Goal: Task Accomplishment & Management: Complete application form

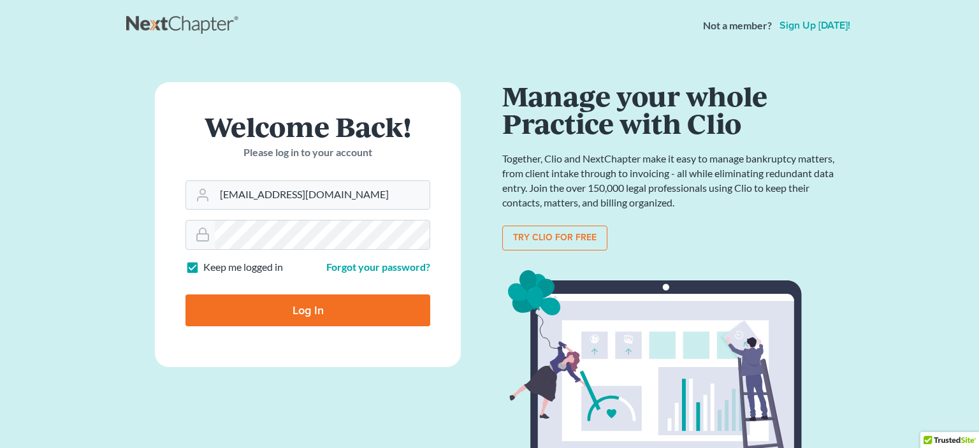
click at [335, 309] on input "Log In" at bounding box center [308, 311] width 245 height 32
type input "Thinking..."
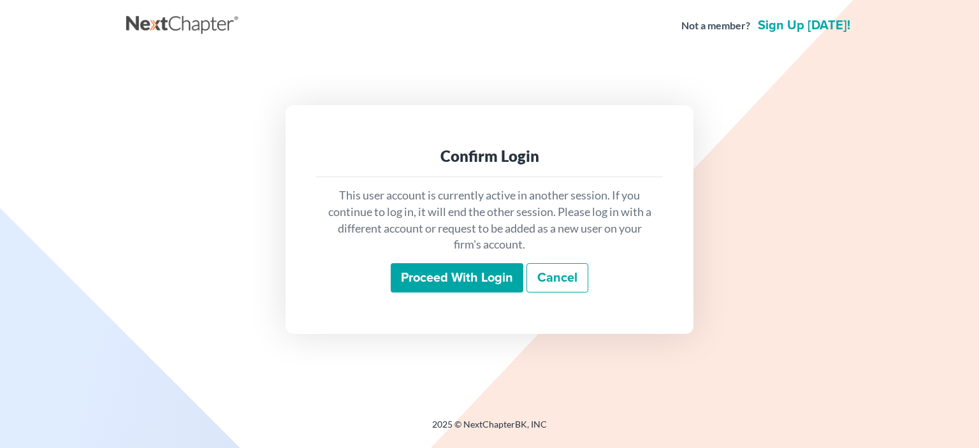
click at [445, 279] on input "Proceed with login" at bounding box center [457, 277] width 133 height 29
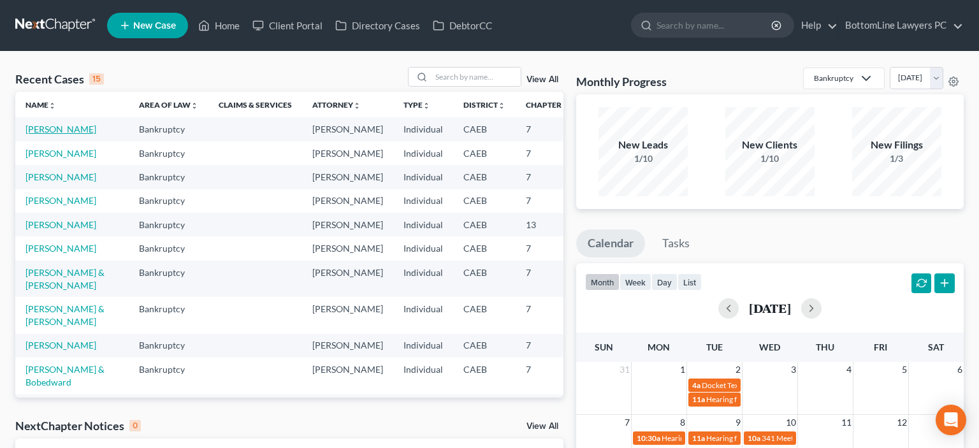
click at [40, 135] on link "[PERSON_NAME]" at bounding box center [61, 129] width 71 height 11
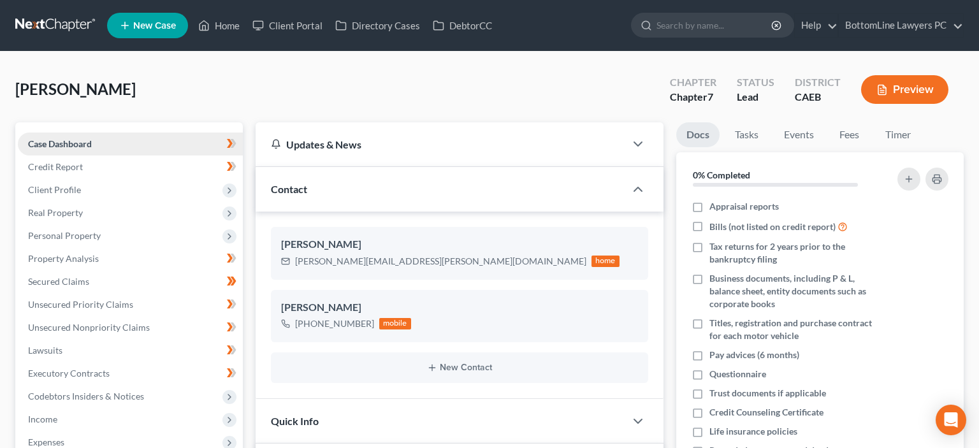
scroll to position [614, 0]
click at [70, 168] on span "Credit Report" at bounding box center [55, 166] width 55 height 11
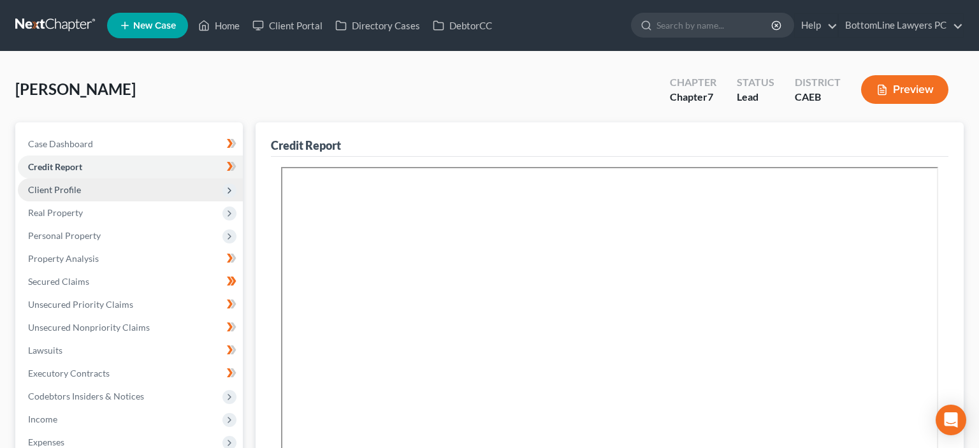
click at [77, 193] on span "Client Profile" at bounding box center [54, 189] width 53 height 11
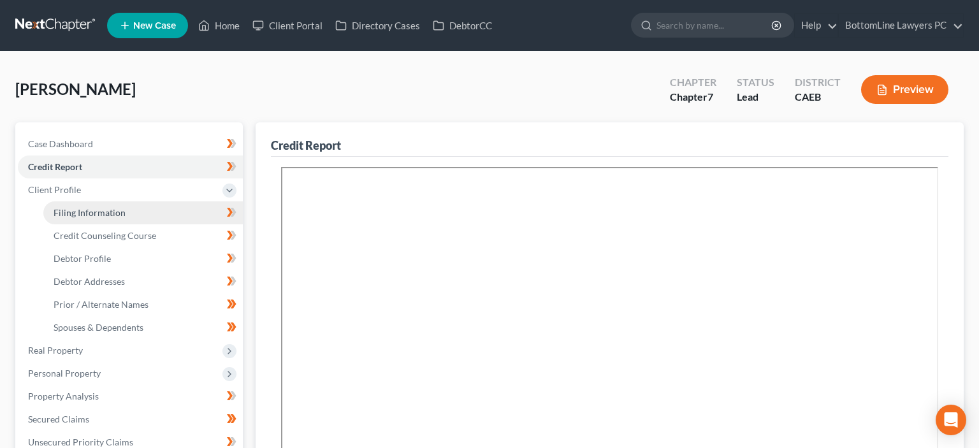
click at [93, 212] on span "Filing Information" at bounding box center [90, 212] width 72 height 11
select select "1"
select select "0"
select select "4"
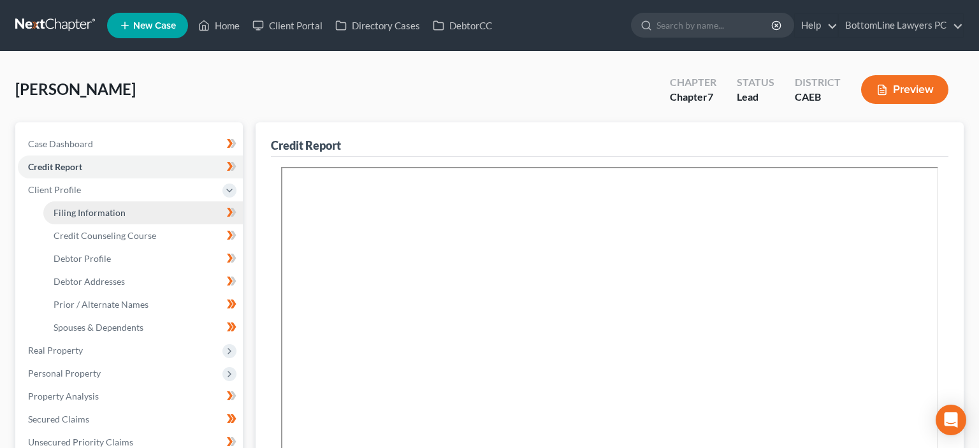
select select "0"
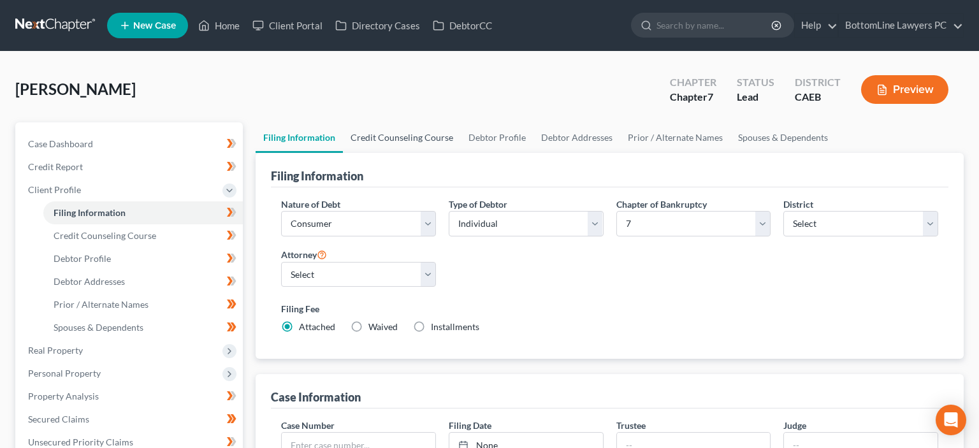
click at [421, 136] on link "Credit Counseling Course" at bounding box center [402, 137] width 118 height 31
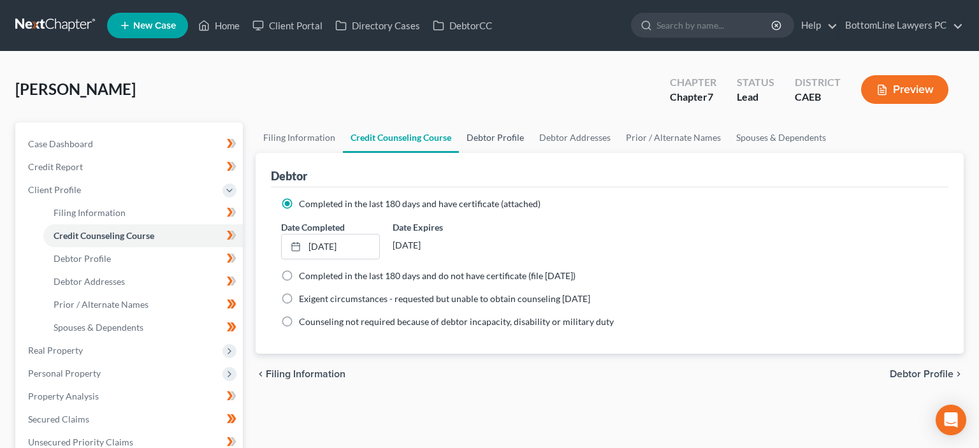
click at [509, 139] on link "Debtor Profile" at bounding box center [495, 137] width 73 height 31
select select "0"
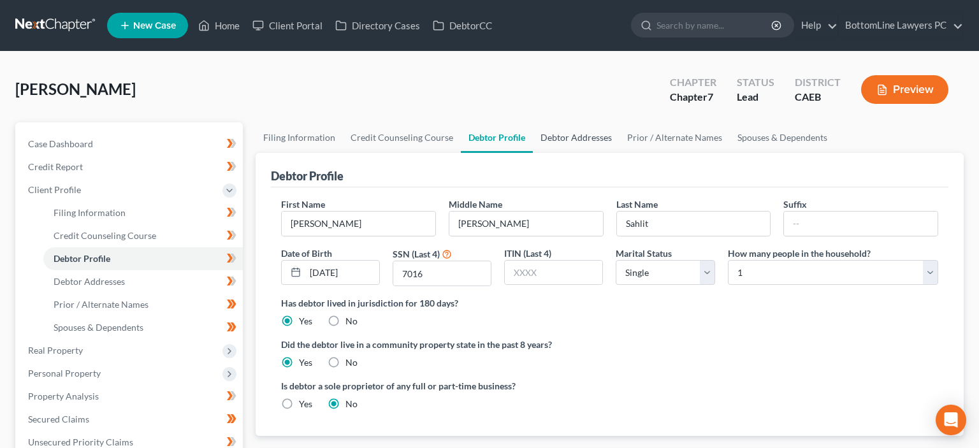
click at [552, 135] on link "Debtor Addresses" at bounding box center [576, 137] width 87 height 31
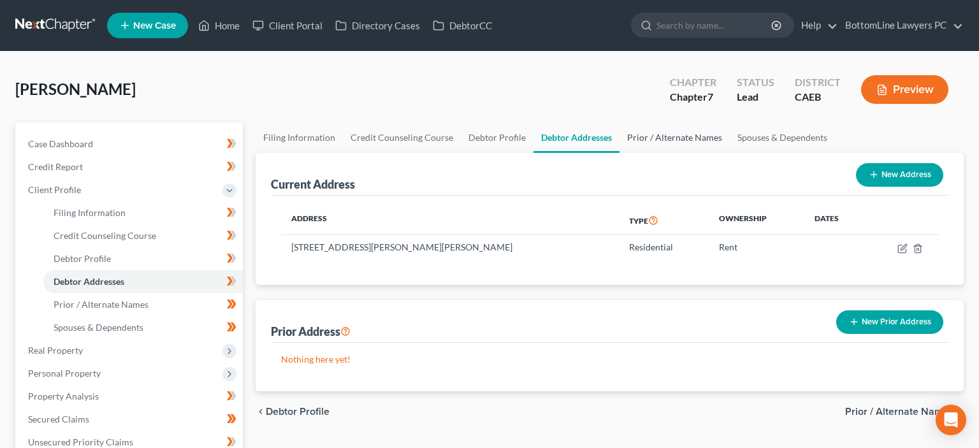
click at [646, 136] on link "Prior / Alternate Names" at bounding box center [675, 137] width 110 height 31
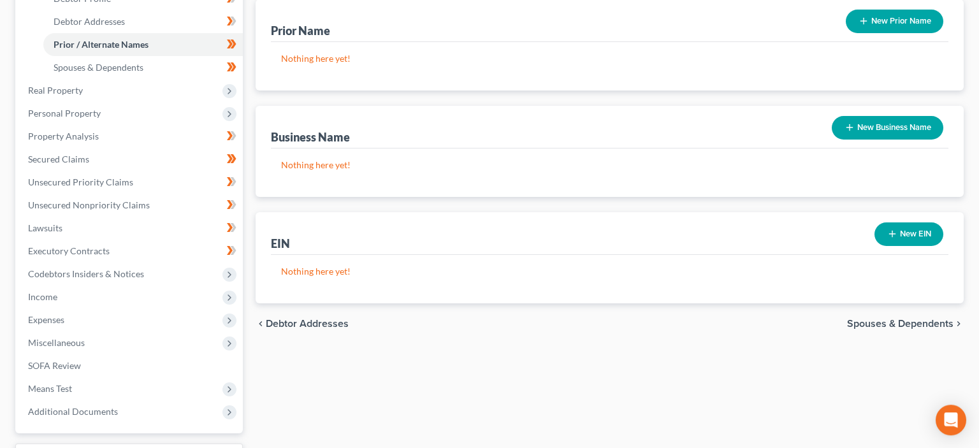
scroll to position [269, 0]
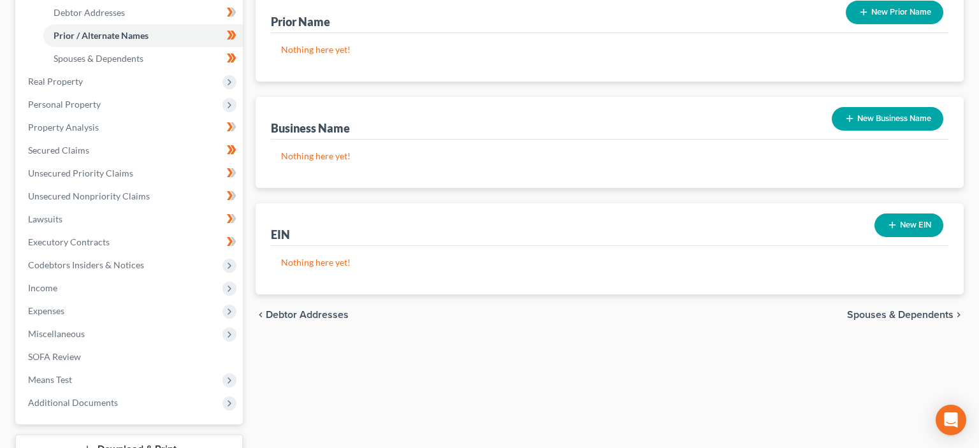
click at [872, 313] on span "Spouses & Dependents" at bounding box center [900, 315] width 106 height 10
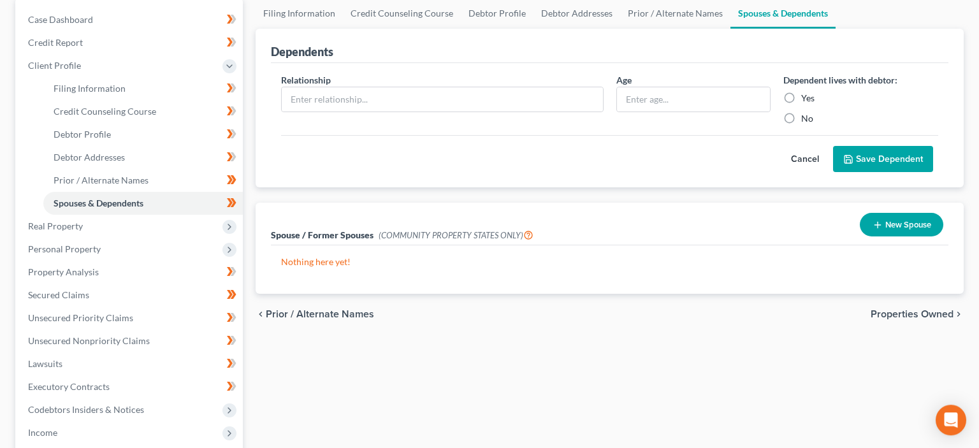
scroll to position [135, 0]
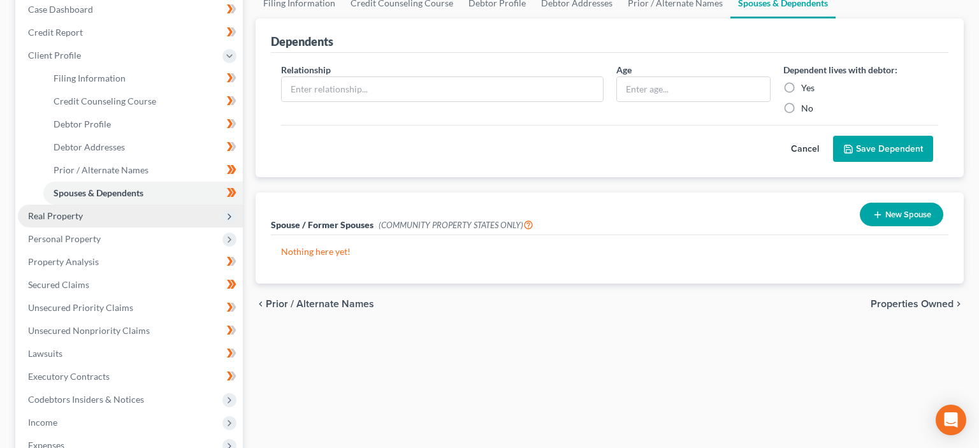
click at [50, 214] on span "Real Property" at bounding box center [55, 215] width 55 height 11
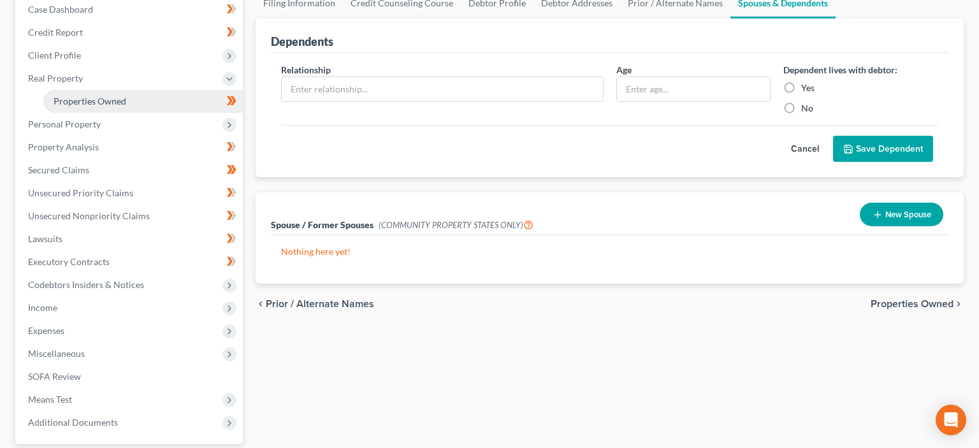
click at [77, 103] on span "Properties Owned" at bounding box center [90, 101] width 73 height 11
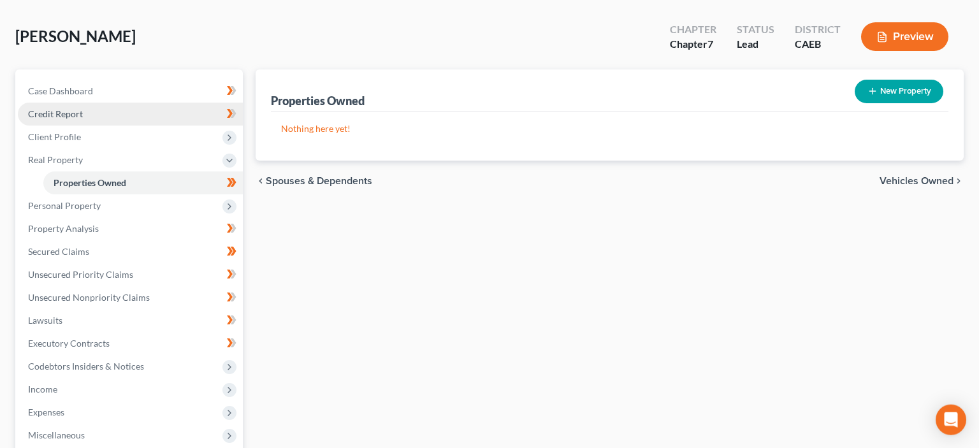
scroll to position [135, 0]
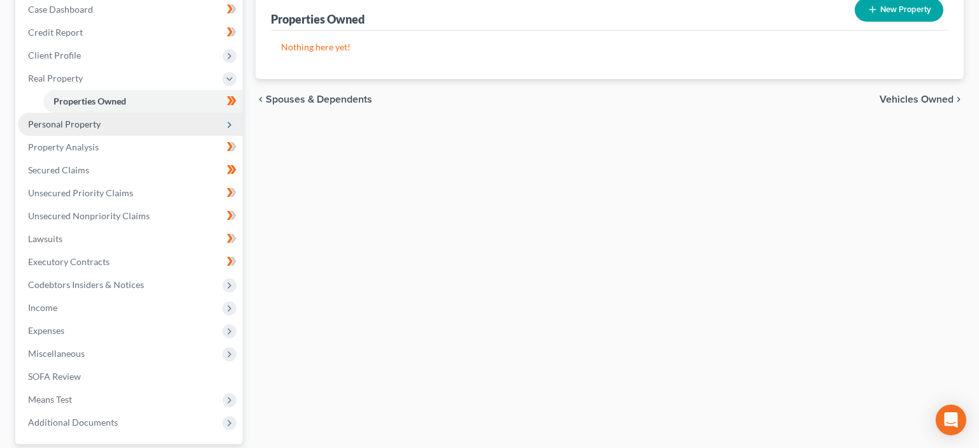
click at [80, 121] on span "Personal Property" at bounding box center [64, 124] width 73 height 11
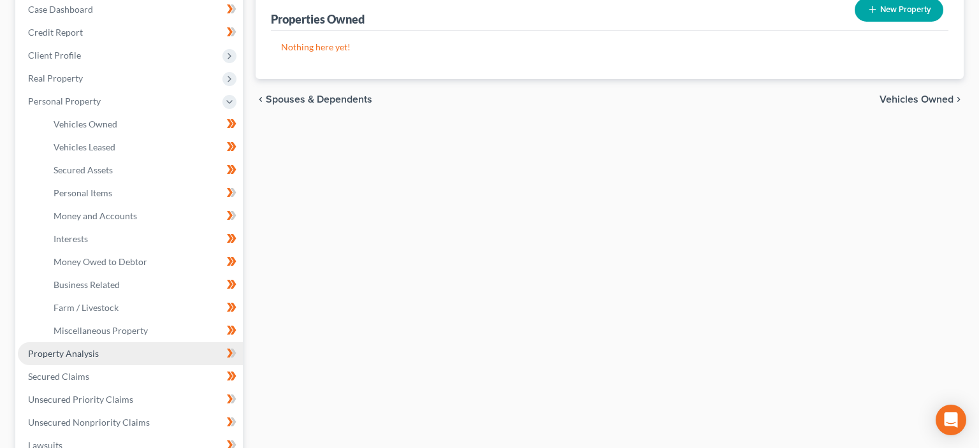
click at [82, 354] on span "Property Analysis" at bounding box center [63, 353] width 71 height 11
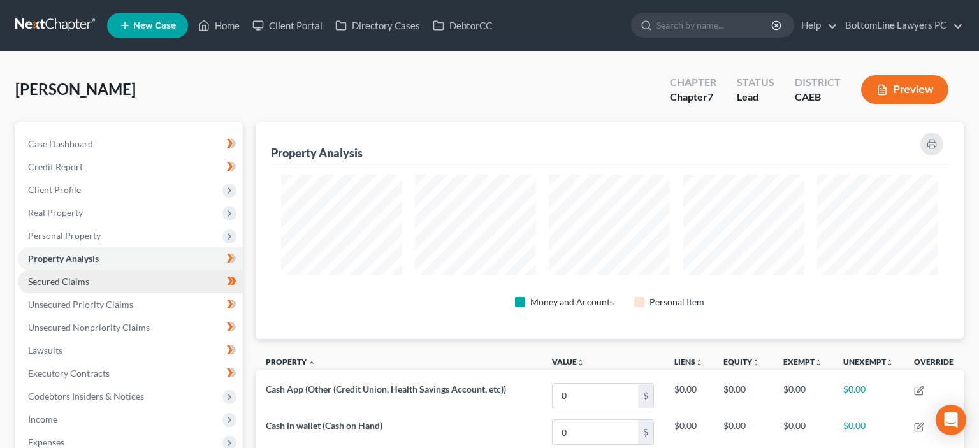
click at [65, 285] on span "Secured Claims" at bounding box center [58, 281] width 61 height 11
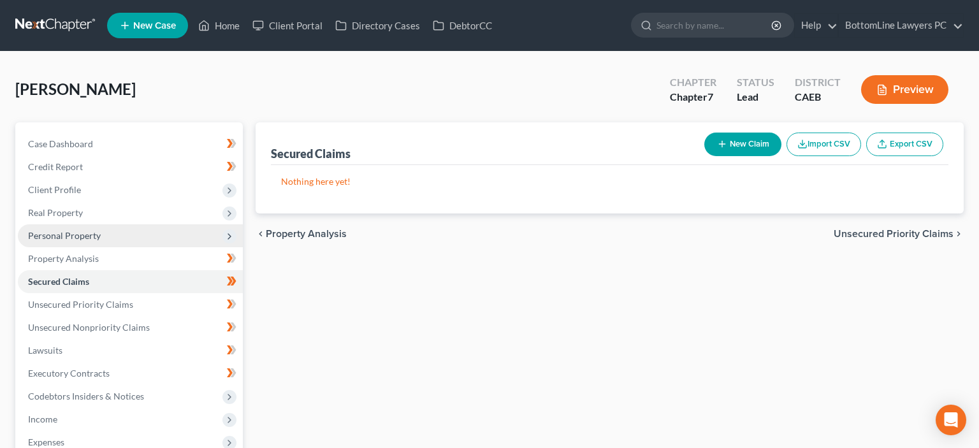
click at [84, 234] on span "Personal Property" at bounding box center [64, 235] width 73 height 11
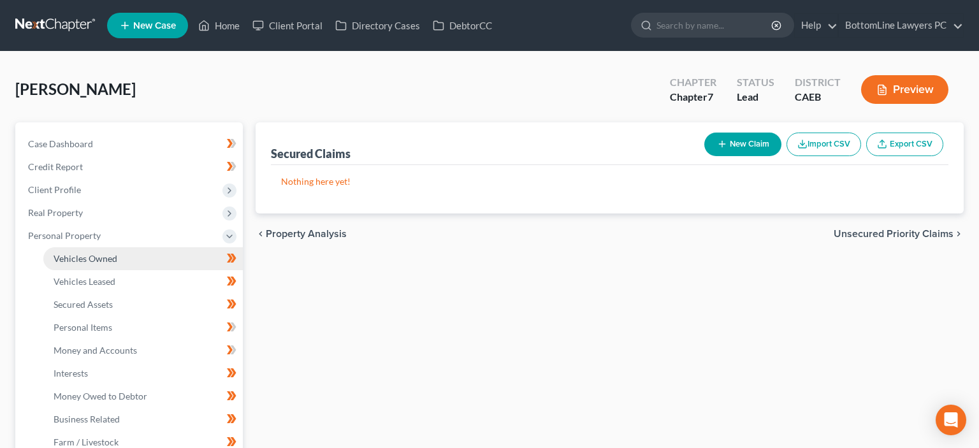
click at [101, 259] on span "Vehicles Owned" at bounding box center [86, 258] width 64 height 11
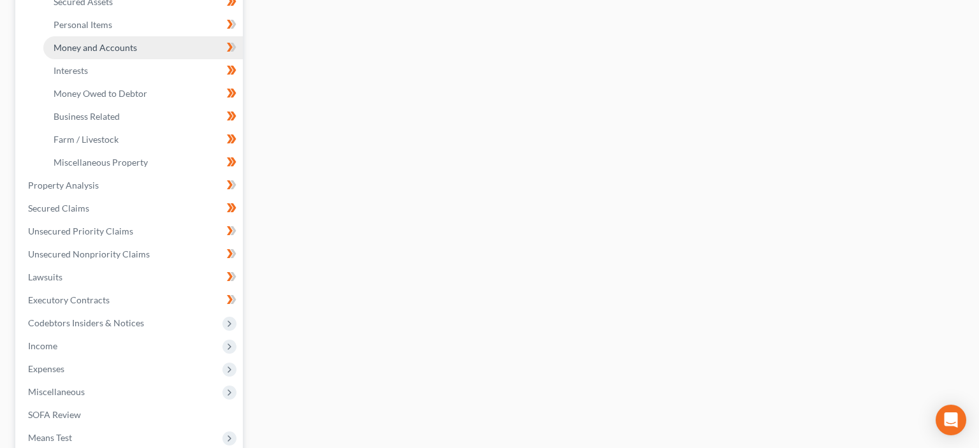
scroll to position [337, 0]
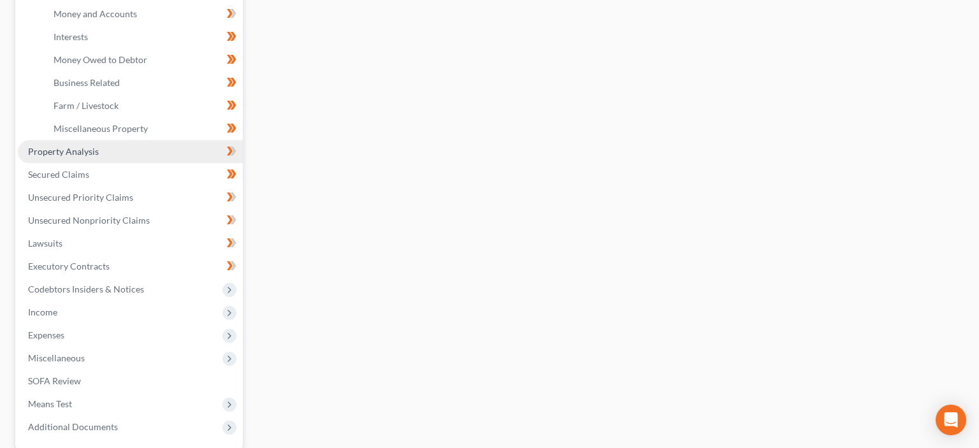
click at [94, 157] on link "Property Analysis" at bounding box center [130, 151] width 225 height 23
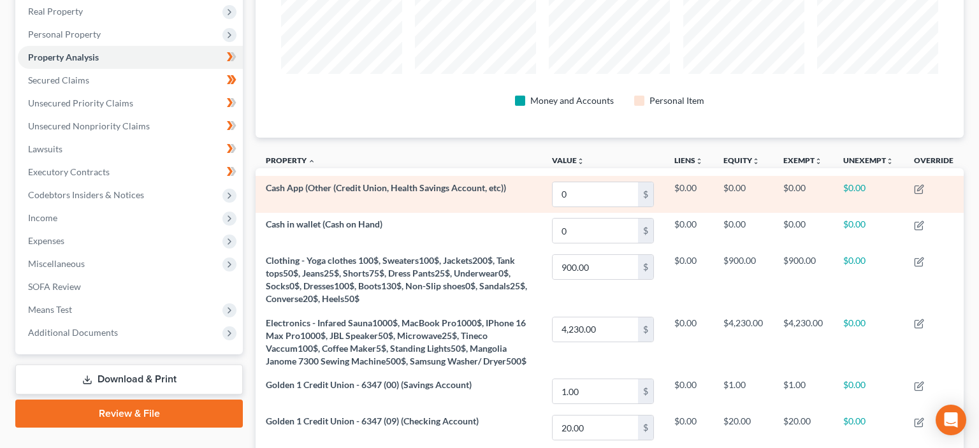
scroll to position [135, 0]
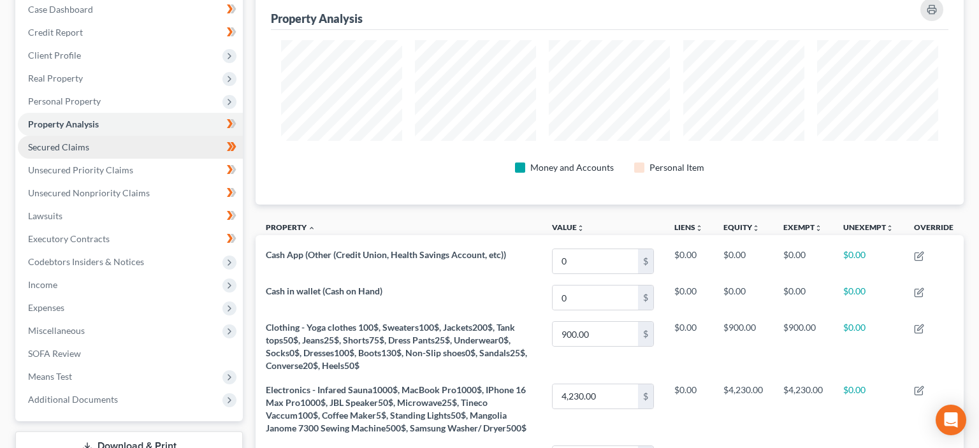
click at [82, 145] on span "Secured Claims" at bounding box center [58, 147] width 61 height 11
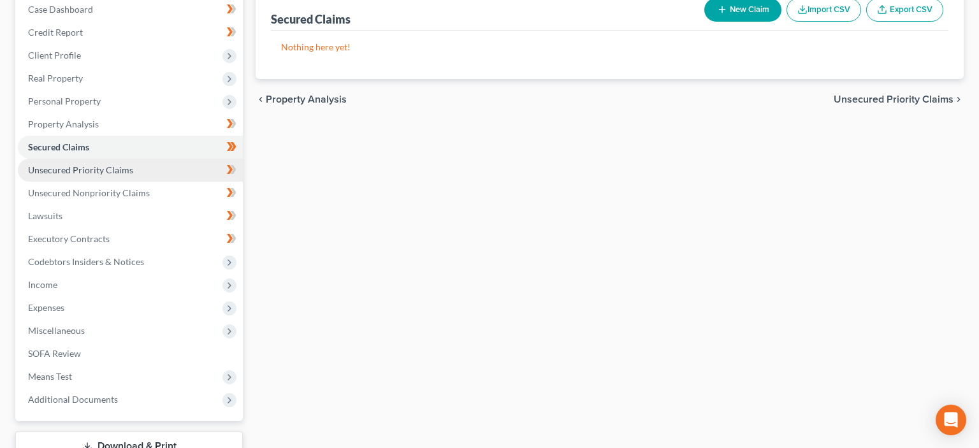
click at [98, 172] on span "Unsecured Priority Claims" at bounding box center [80, 169] width 105 height 11
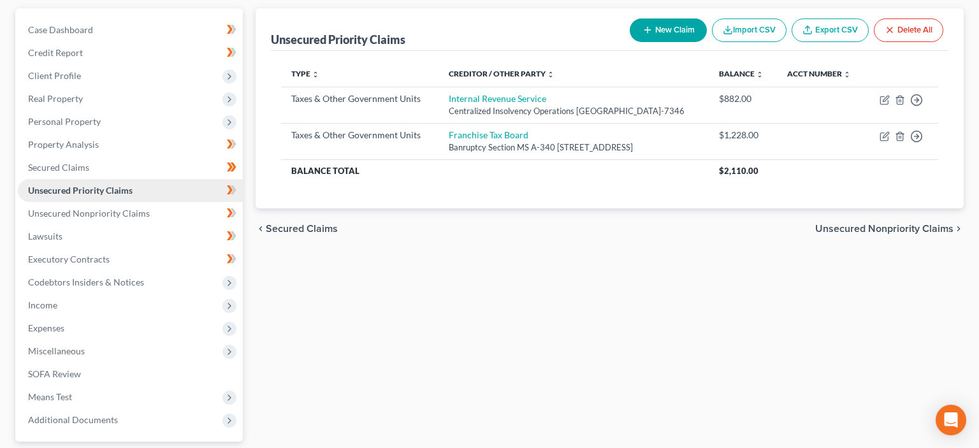
scroll to position [135, 0]
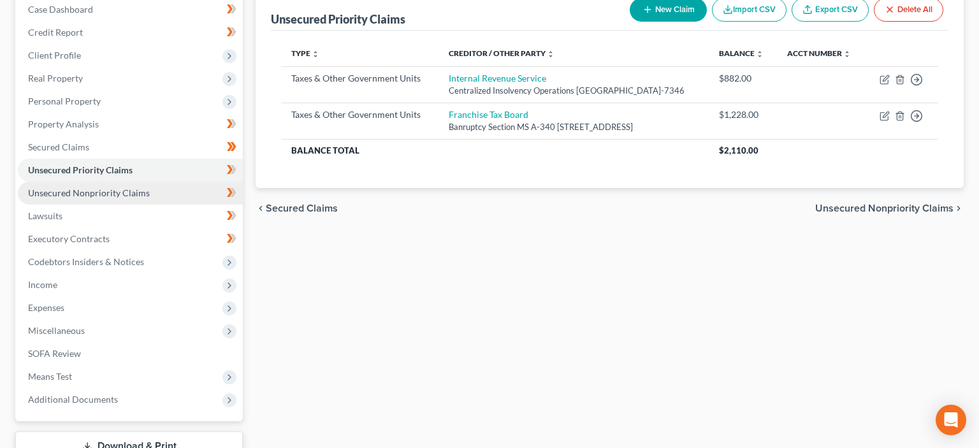
click at [103, 198] on link "Unsecured Nonpriority Claims" at bounding box center [130, 193] width 225 height 23
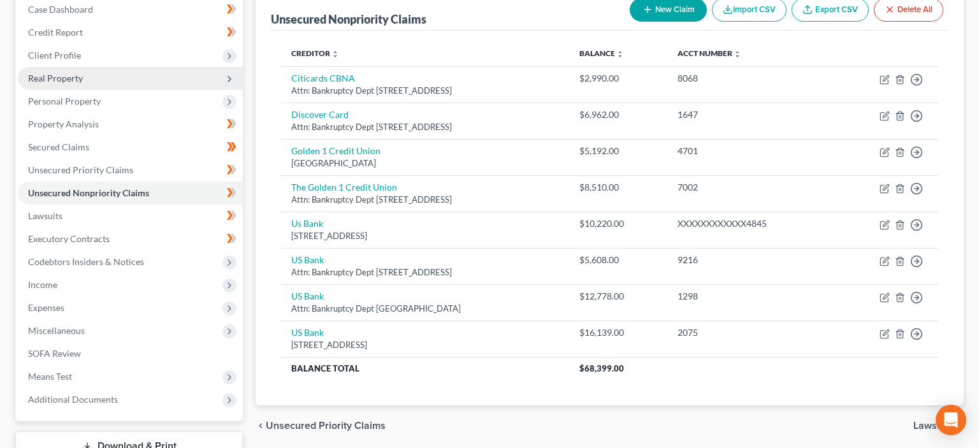
scroll to position [201, 0]
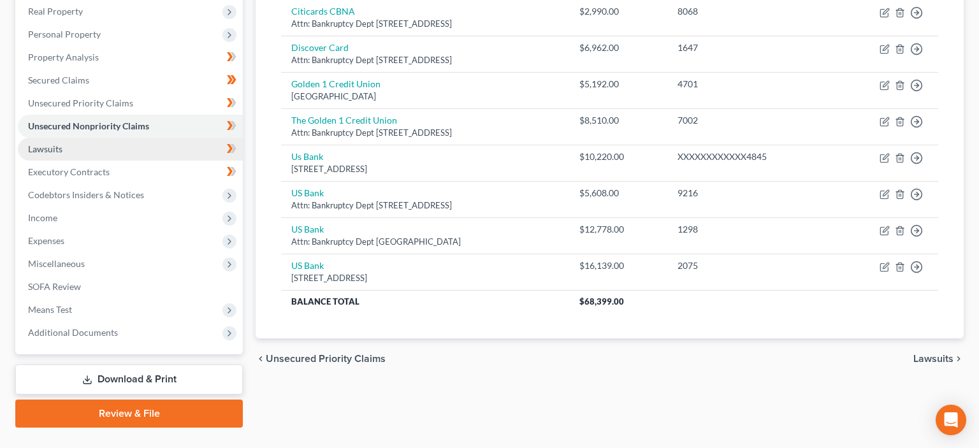
click at [72, 152] on link "Lawsuits" at bounding box center [130, 149] width 225 height 23
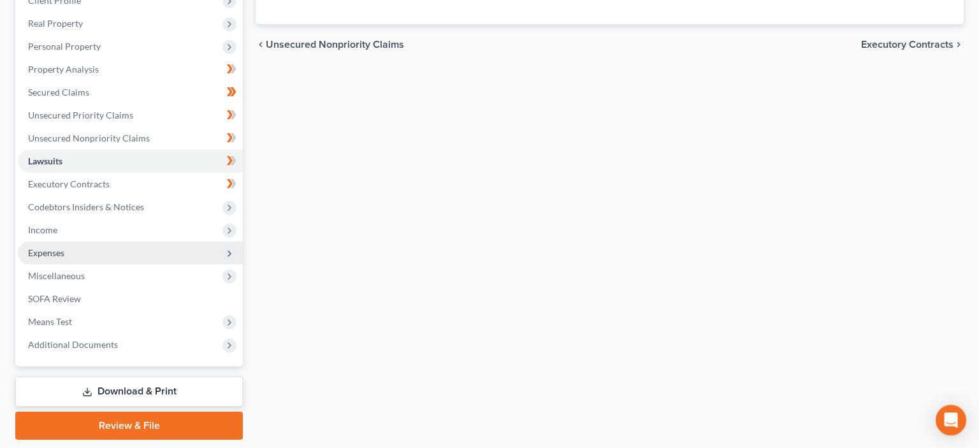
scroll to position [228, 0]
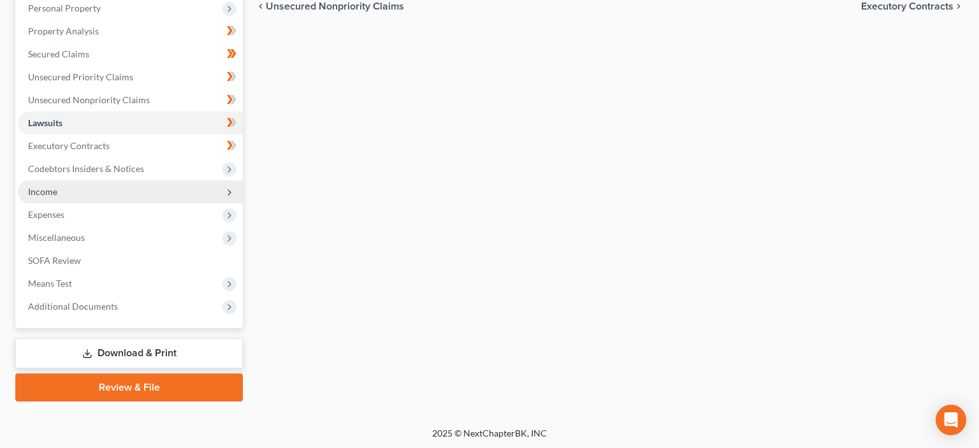
click at [52, 188] on span "Income" at bounding box center [42, 191] width 29 height 11
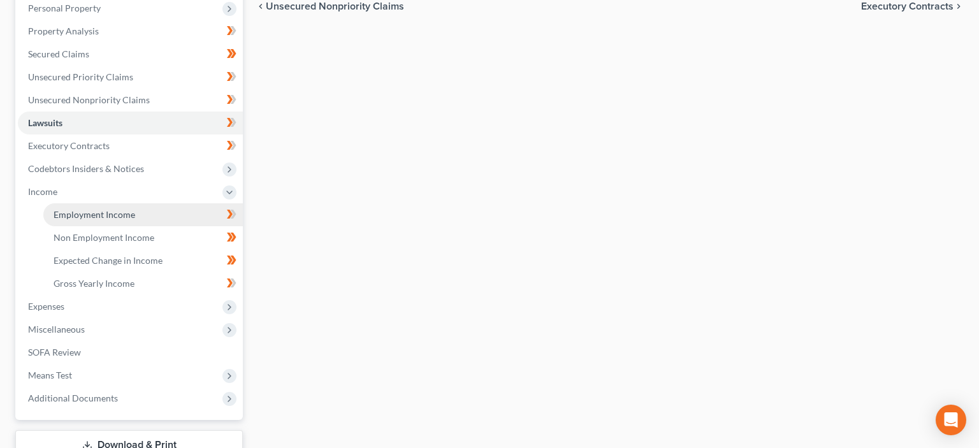
click at [101, 218] on span "Employment Income" at bounding box center [95, 214] width 82 height 11
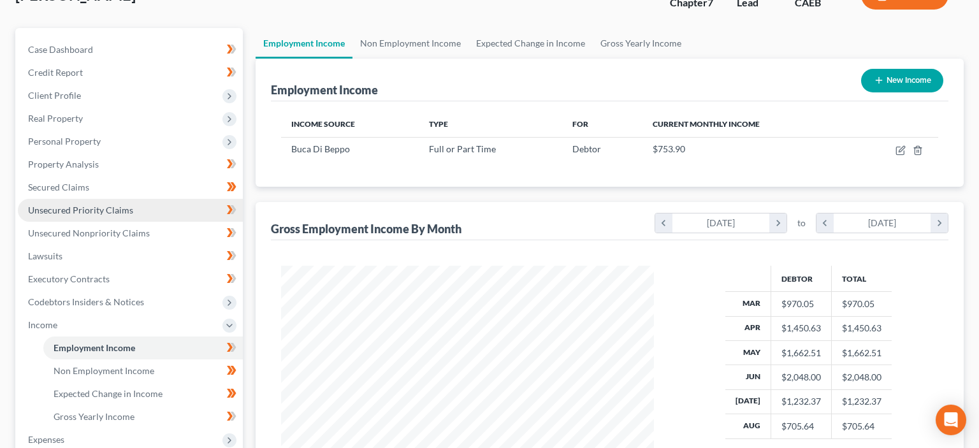
scroll to position [67, 0]
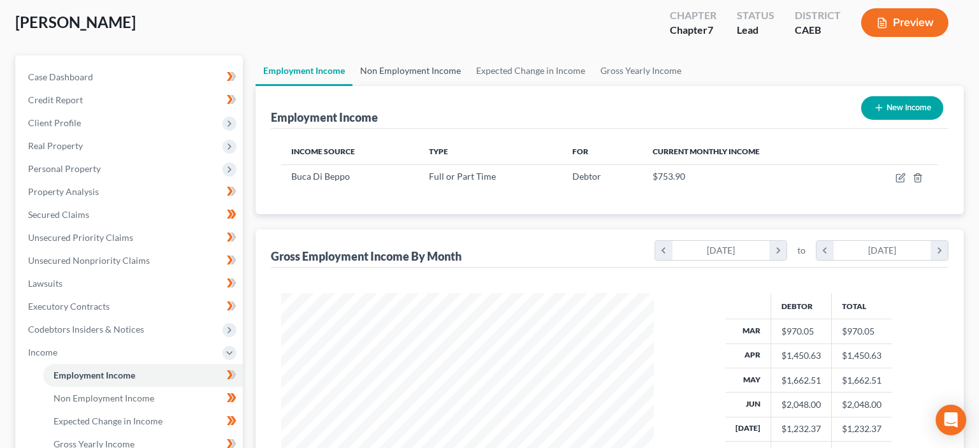
click at [412, 68] on link "Non Employment Income" at bounding box center [411, 70] width 116 height 31
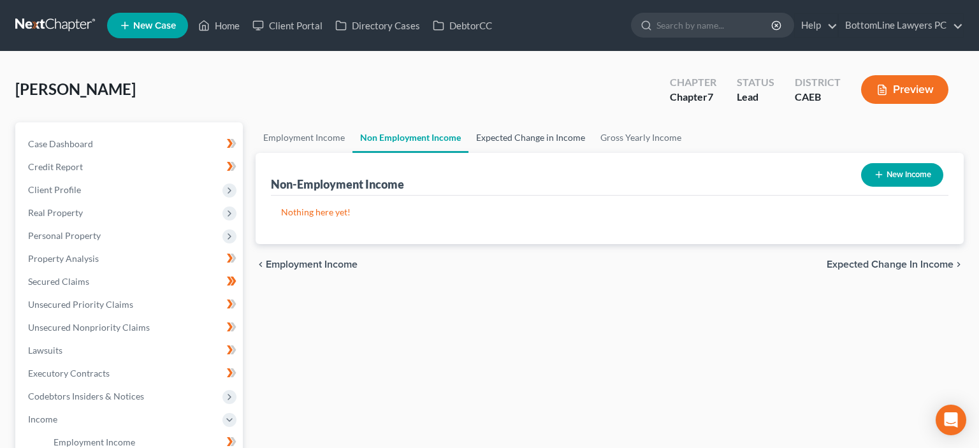
click at [513, 135] on link "Expected Change in Income" at bounding box center [531, 137] width 124 height 31
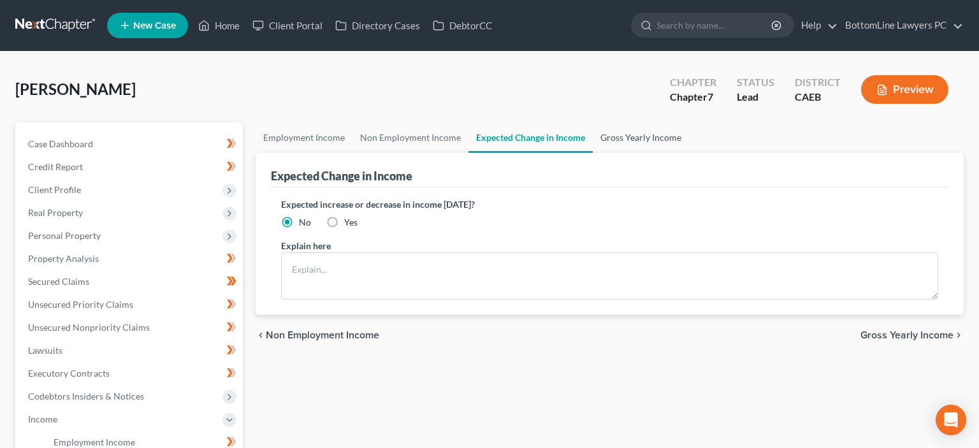
click at [643, 136] on link "Gross Yearly Income" at bounding box center [641, 137] width 96 height 31
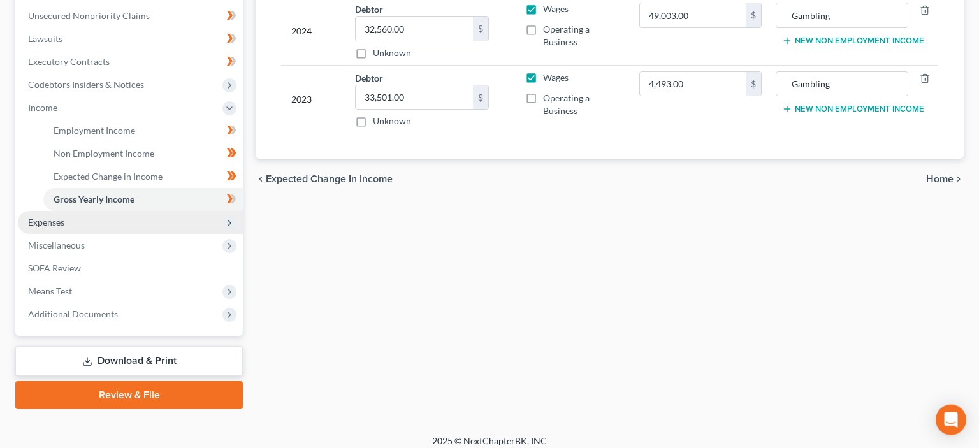
scroll to position [319, 0]
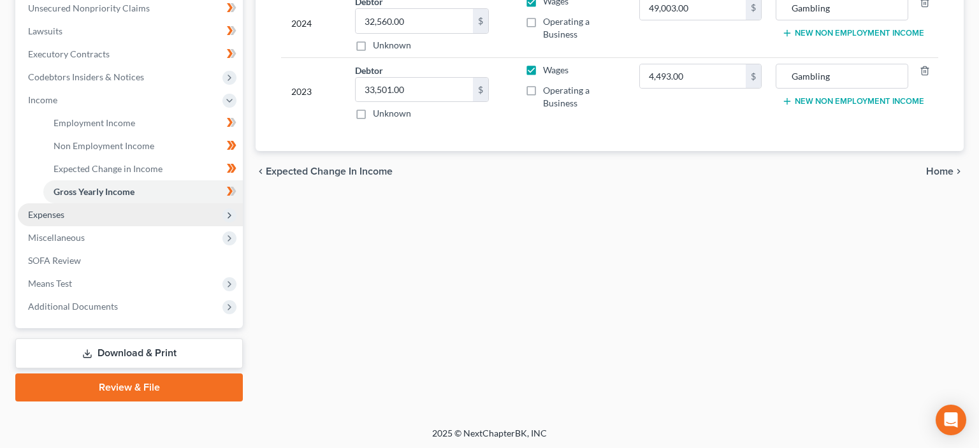
click at [40, 212] on span "Expenses" at bounding box center [46, 214] width 36 height 11
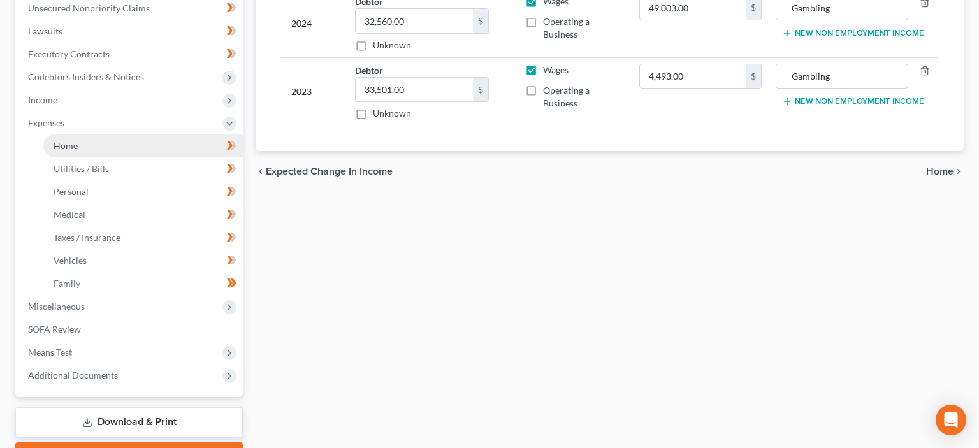
click at [87, 147] on link "Home" at bounding box center [143, 146] width 200 height 23
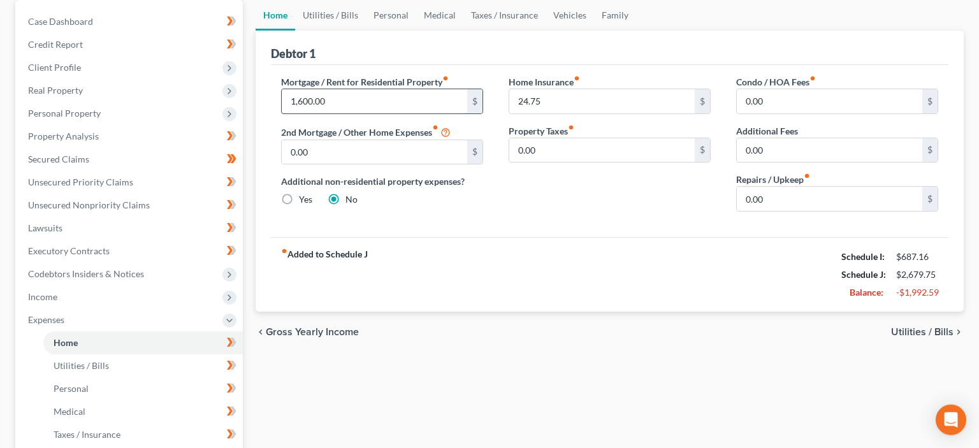
scroll to position [135, 0]
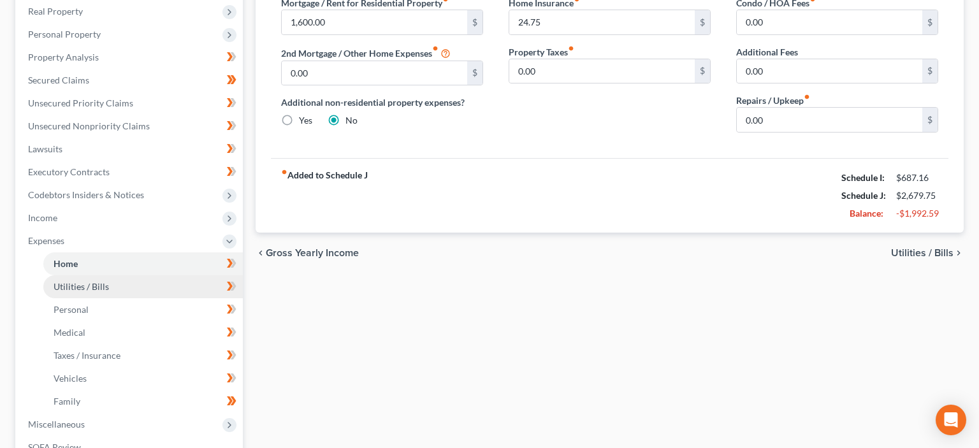
click at [84, 286] on span "Utilities / Bills" at bounding box center [81, 286] width 55 height 11
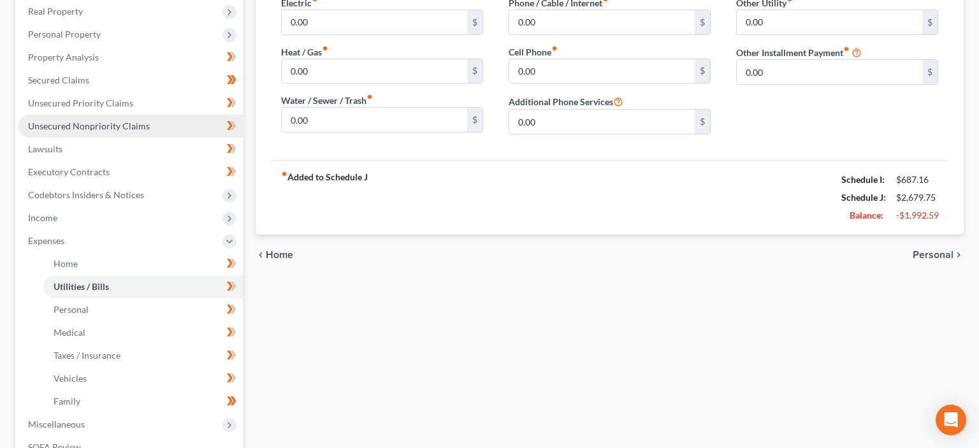
scroll to position [67, 0]
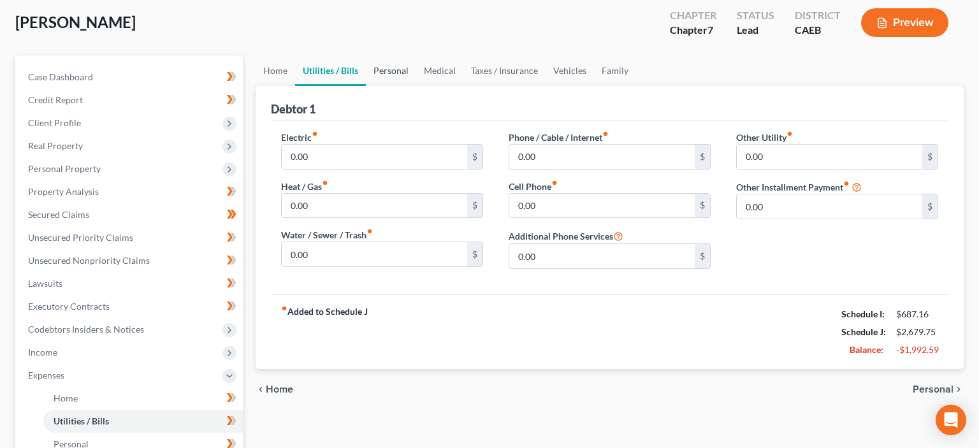
click at [390, 67] on link "Personal" at bounding box center [391, 70] width 50 height 31
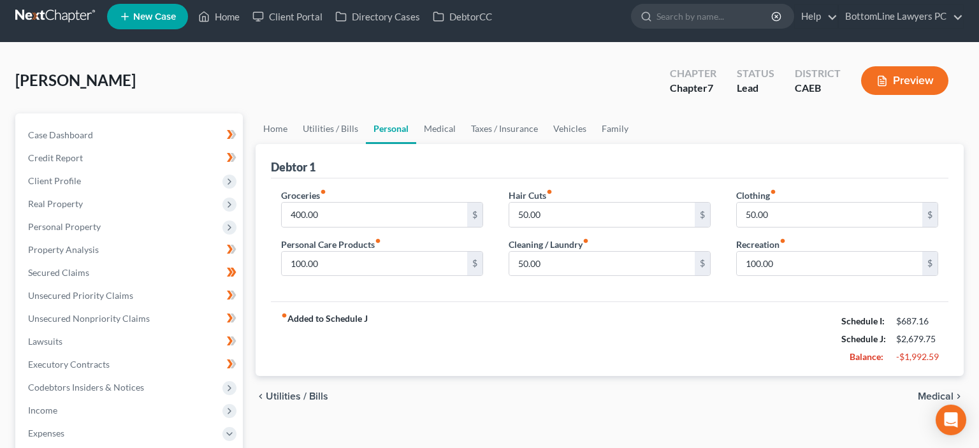
scroll to position [2, 0]
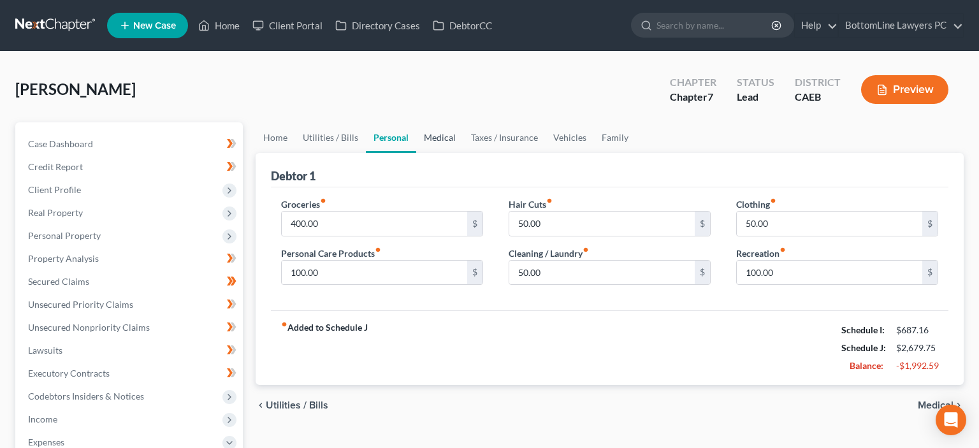
click at [432, 134] on link "Medical" at bounding box center [439, 137] width 47 height 31
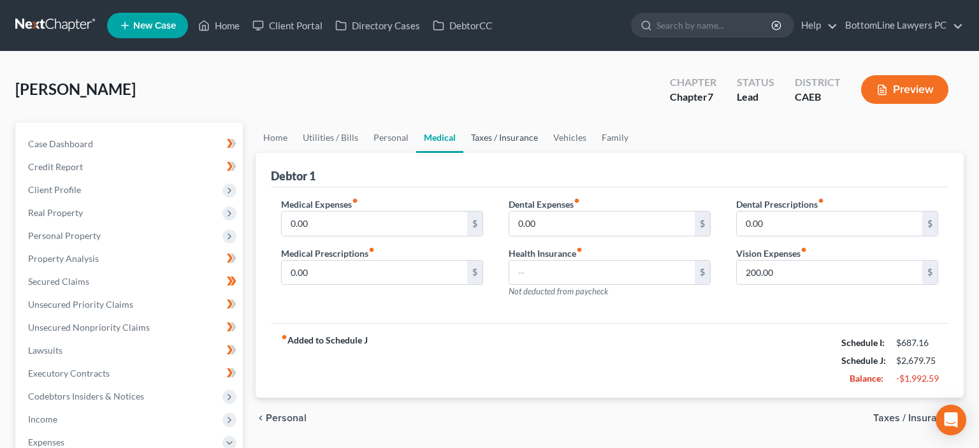
click at [492, 135] on link "Taxes / Insurance" at bounding box center [505, 137] width 82 height 31
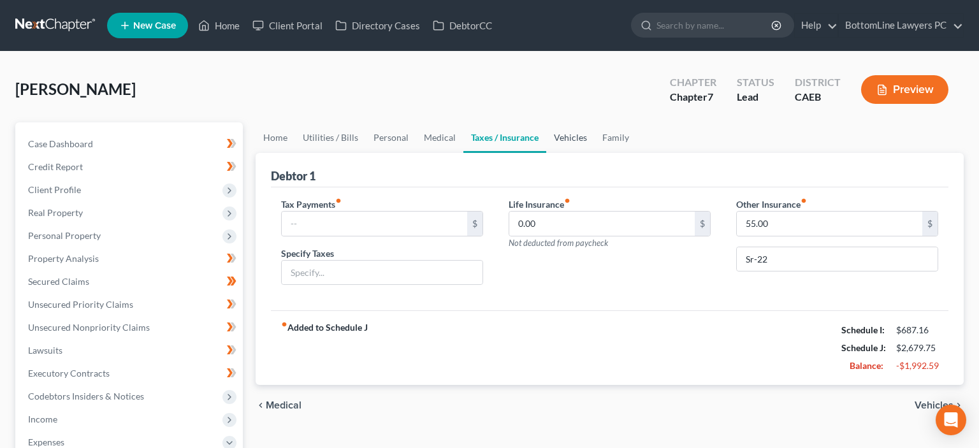
click at [560, 136] on link "Vehicles" at bounding box center [570, 137] width 48 height 31
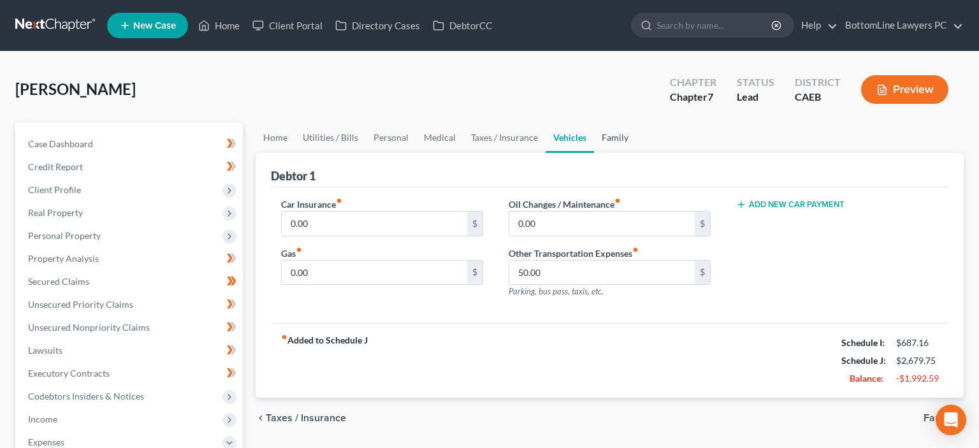
click at [626, 136] on link "Family" at bounding box center [615, 137] width 42 height 31
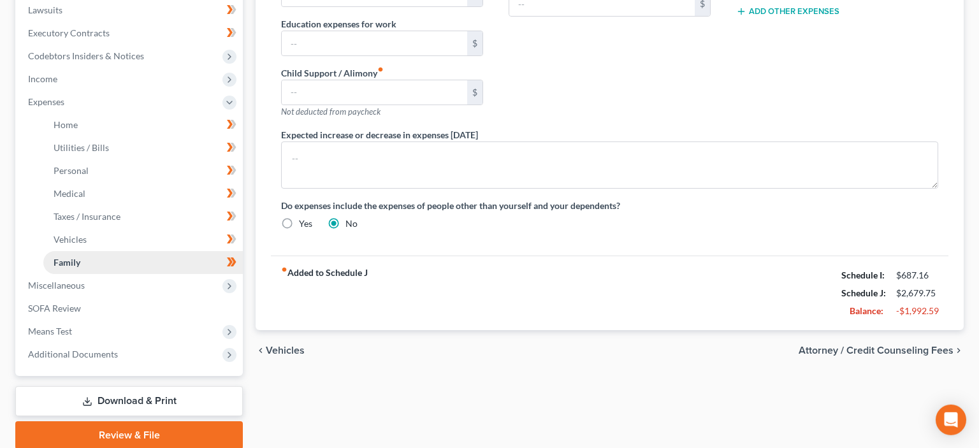
scroll to position [388, 0]
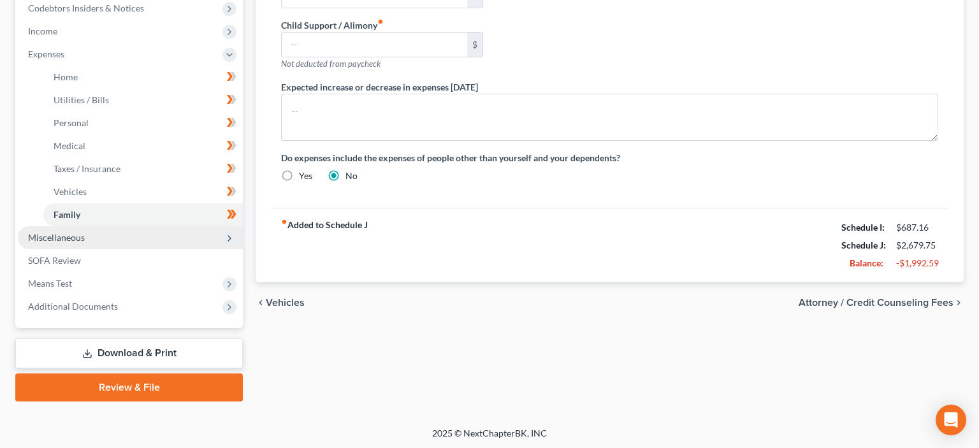
click at [66, 233] on span "Miscellaneous" at bounding box center [56, 237] width 57 height 11
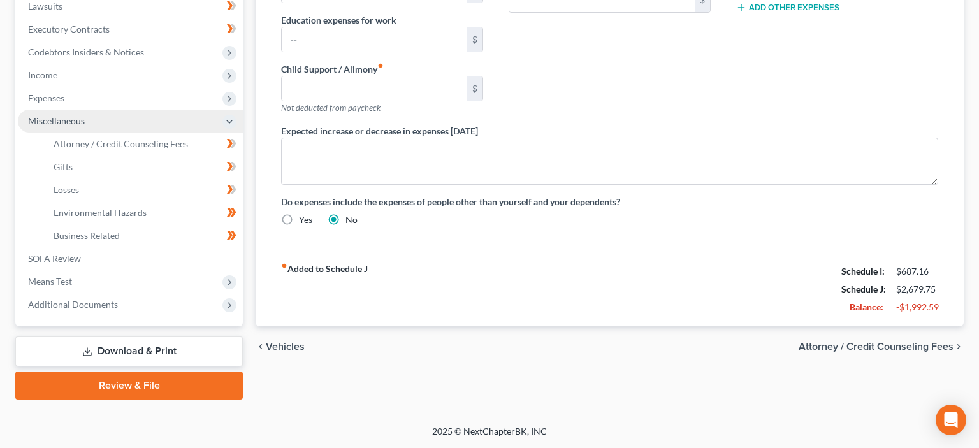
scroll to position [342, 0]
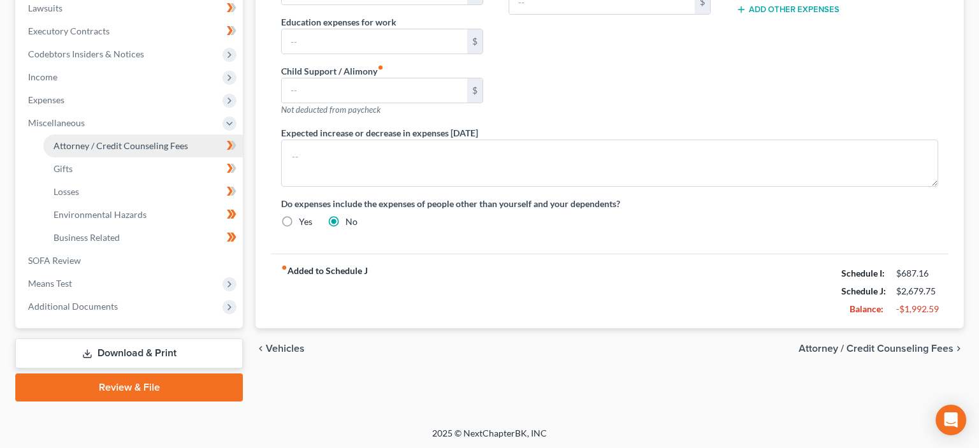
click at [126, 142] on span "Attorney / Credit Counseling Fees" at bounding box center [121, 145] width 135 height 11
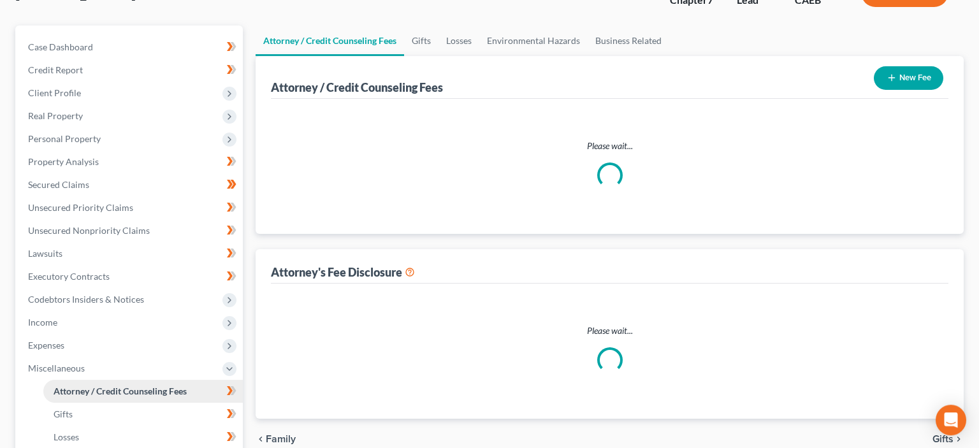
select select "0"
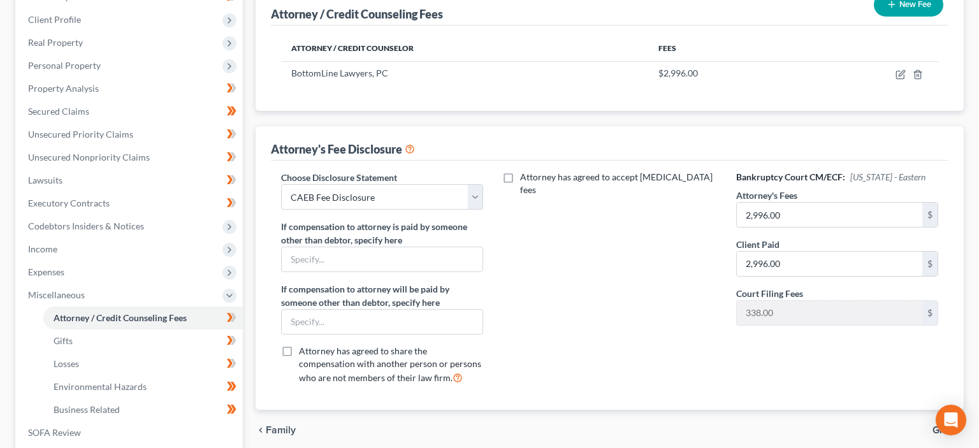
scroll to position [201, 0]
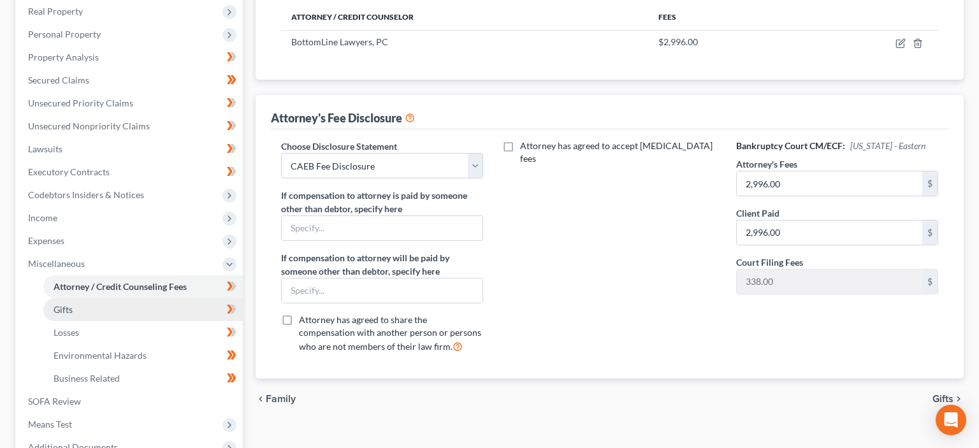
click at [79, 310] on link "Gifts" at bounding box center [143, 309] width 200 height 23
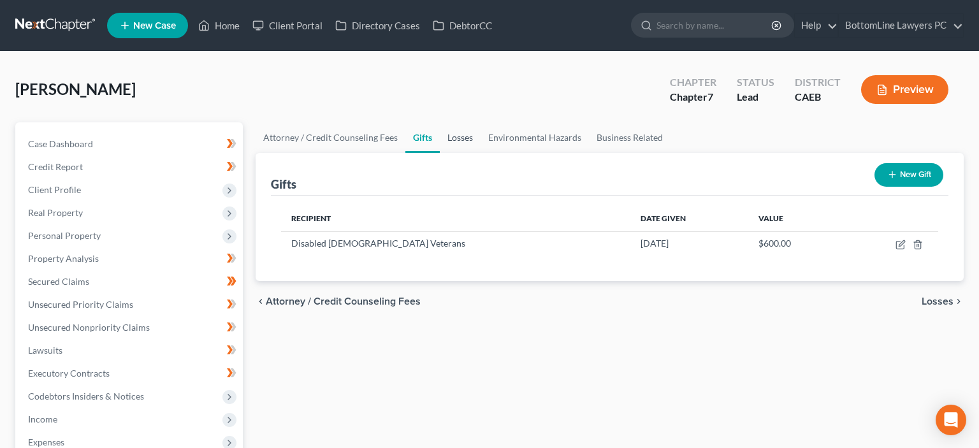
click at [461, 142] on link "Losses" at bounding box center [460, 137] width 41 height 31
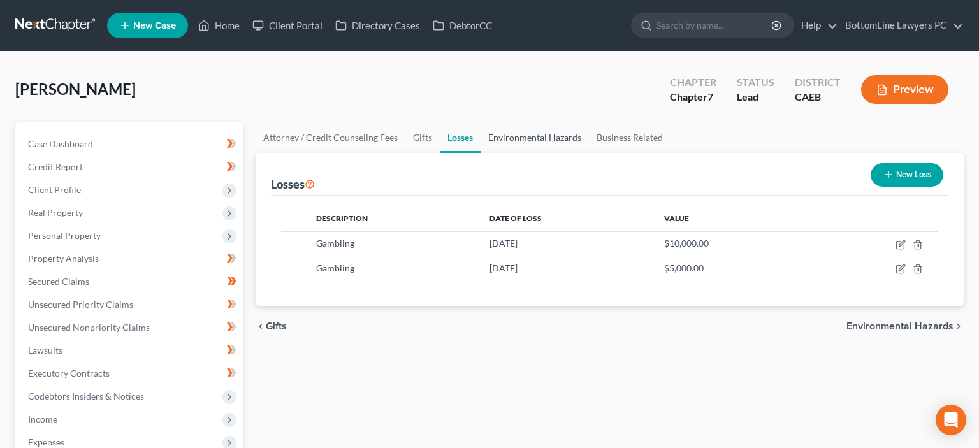
click at [516, 139] on link "Environmental Hazards" at bounding box center [535, 137] width 108 height 31
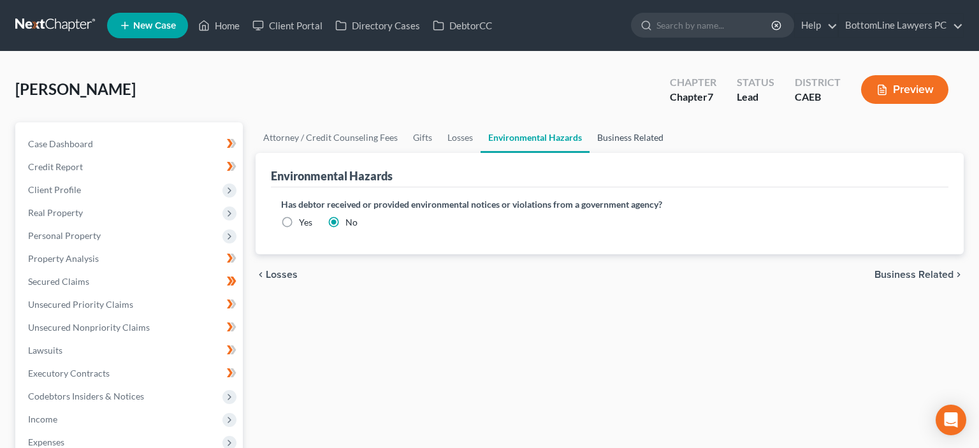
click at [621, 138] on link "Business Related" at bounding box center [631, 137] width 82 height 31
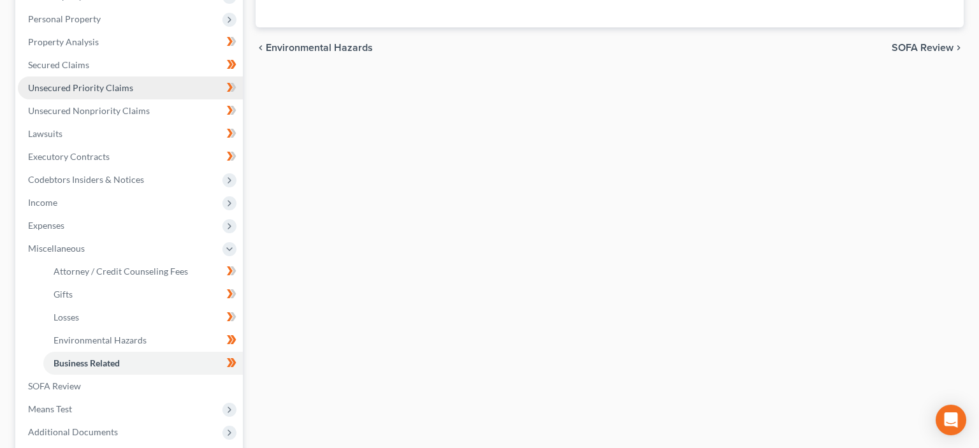
scroll to position [269, 0]
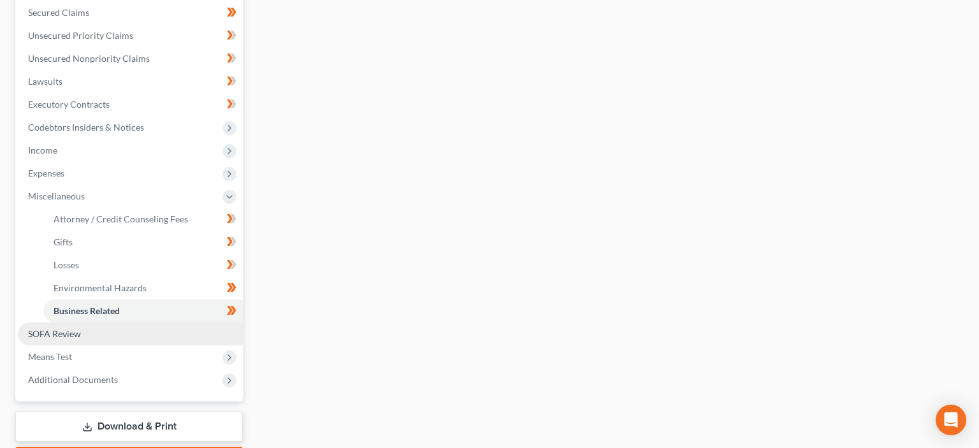
click at [62, 335] on span "SOFA Review" at bounding box center [54, 333] width 53 height 11
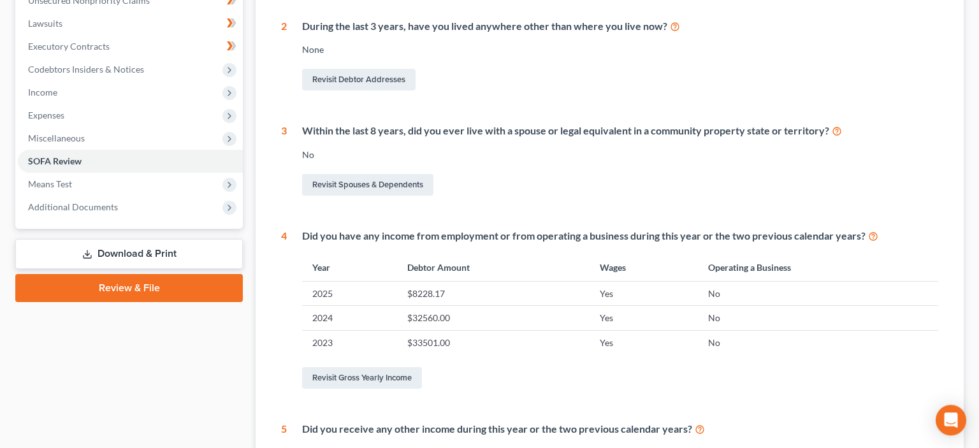
scroll to position [337, 0]
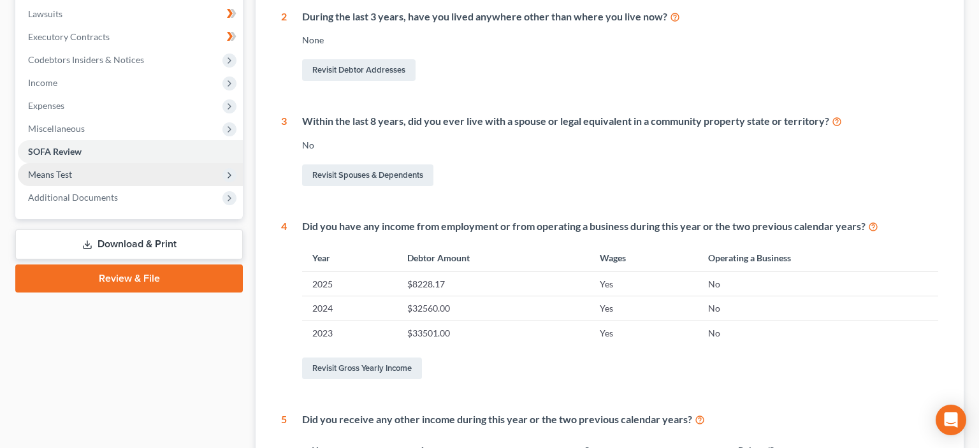
click at [70, 173] on span "Means Test" at bounding box center [50, 174] width 44 height 11
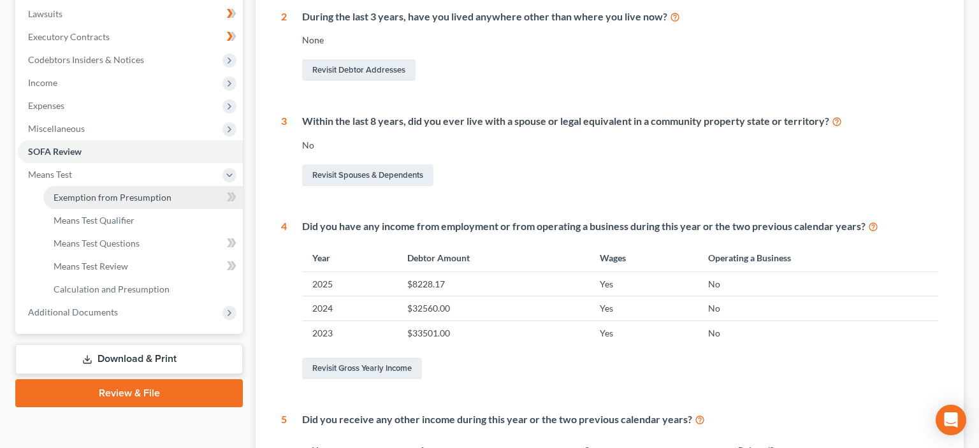
click at [93, 193] on span "Exemption from Presumption" at bounding box center [113, 197] width 118 height 11
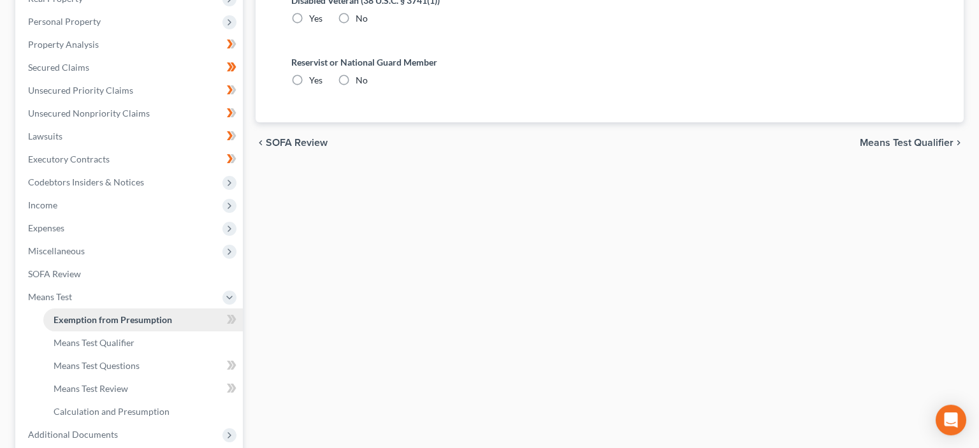
radio input "true"
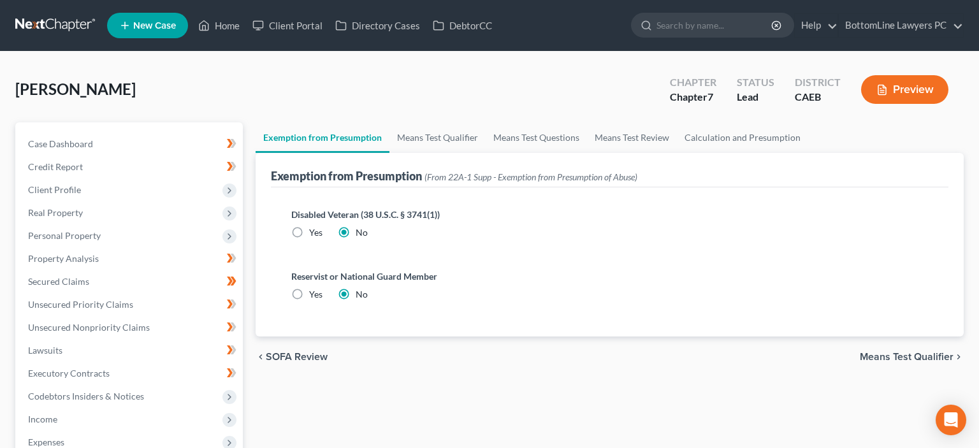
click at [925, 352] on span "Means Test Qualifier" at bounding box center [907, 357] width 94 height 10
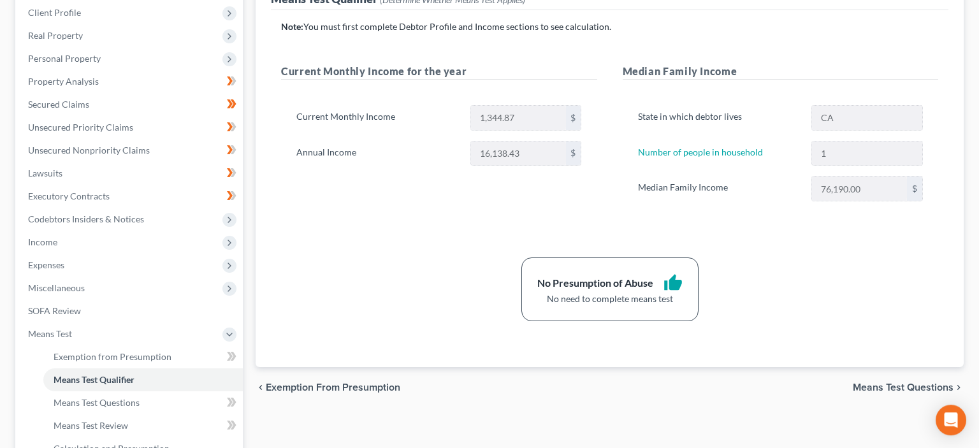
scroll to position [201, 0]
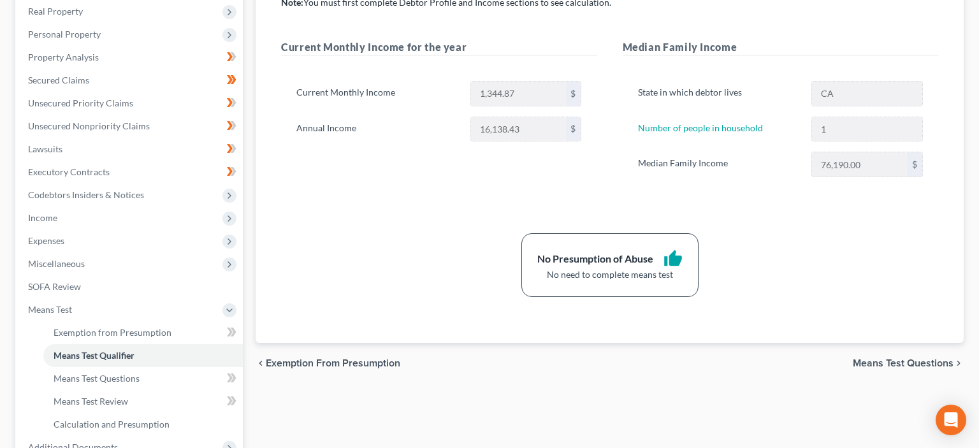
click at [915, 359] on span "Means Test Questions" at bounding box center [903, 363] width 101 height 10
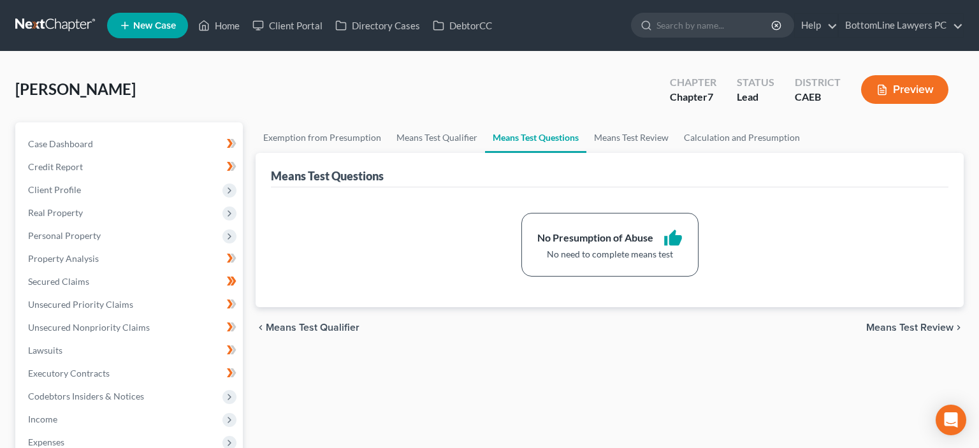
click at [913, 325] on span "Means Test Review" at bounding box center [909, 328] width 87 height 10
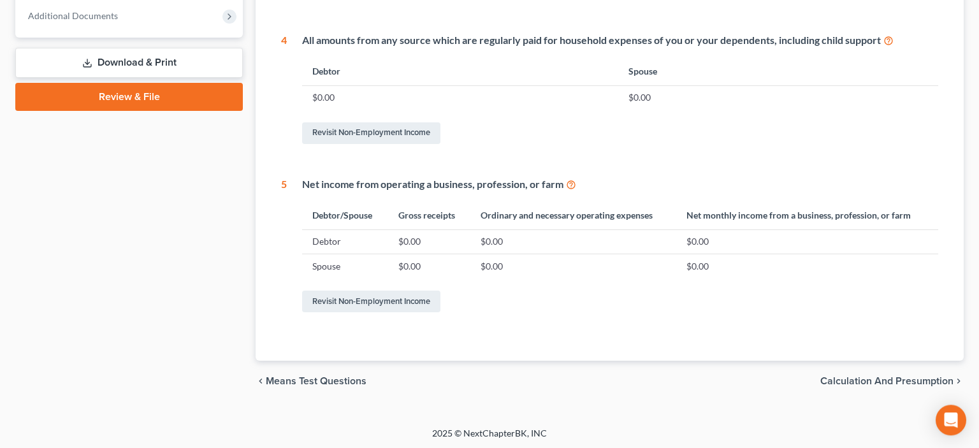
scroll to position [634, 0]
click at [897, 376] on span "Calculation and Presumption" at bounding box center [887, 381] width 133 height 10
